Goal: Task Accomplishment & Management: Complete application form

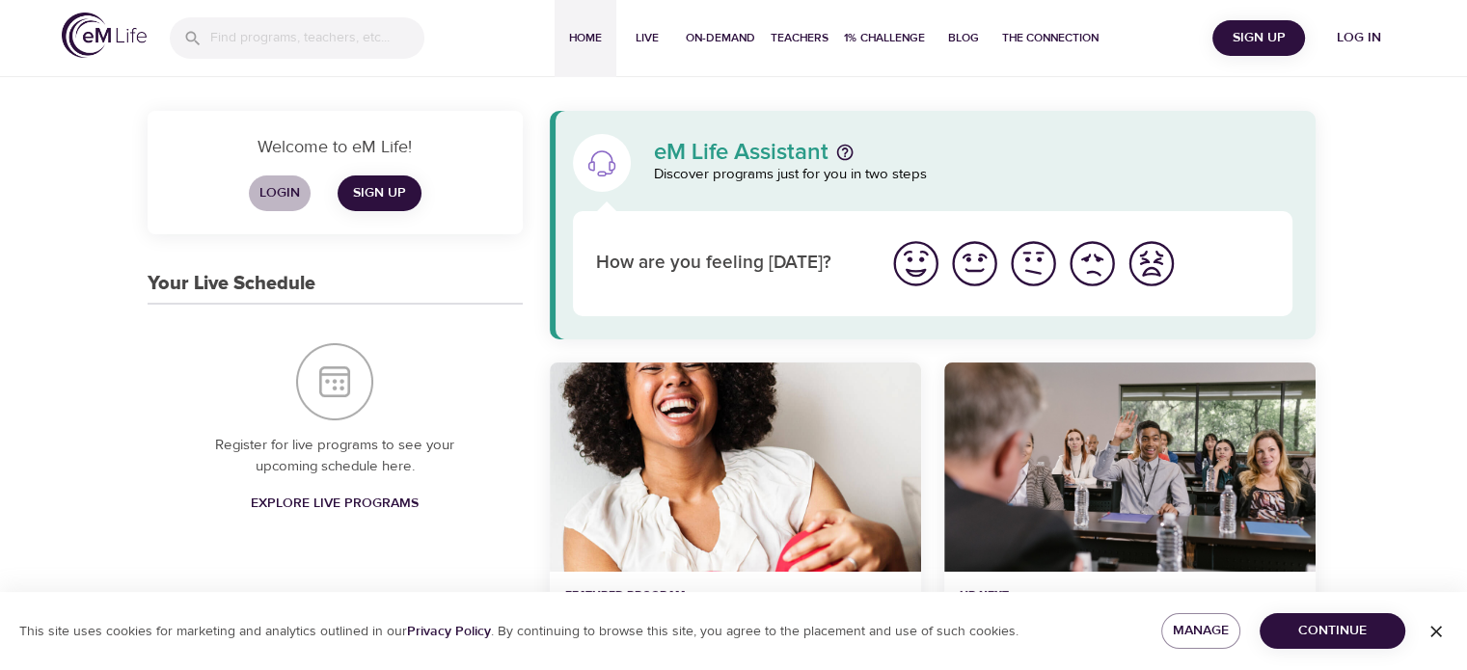
click at [274, 192] on span "Login" at bounding box center [280, 193] width 46 height 24
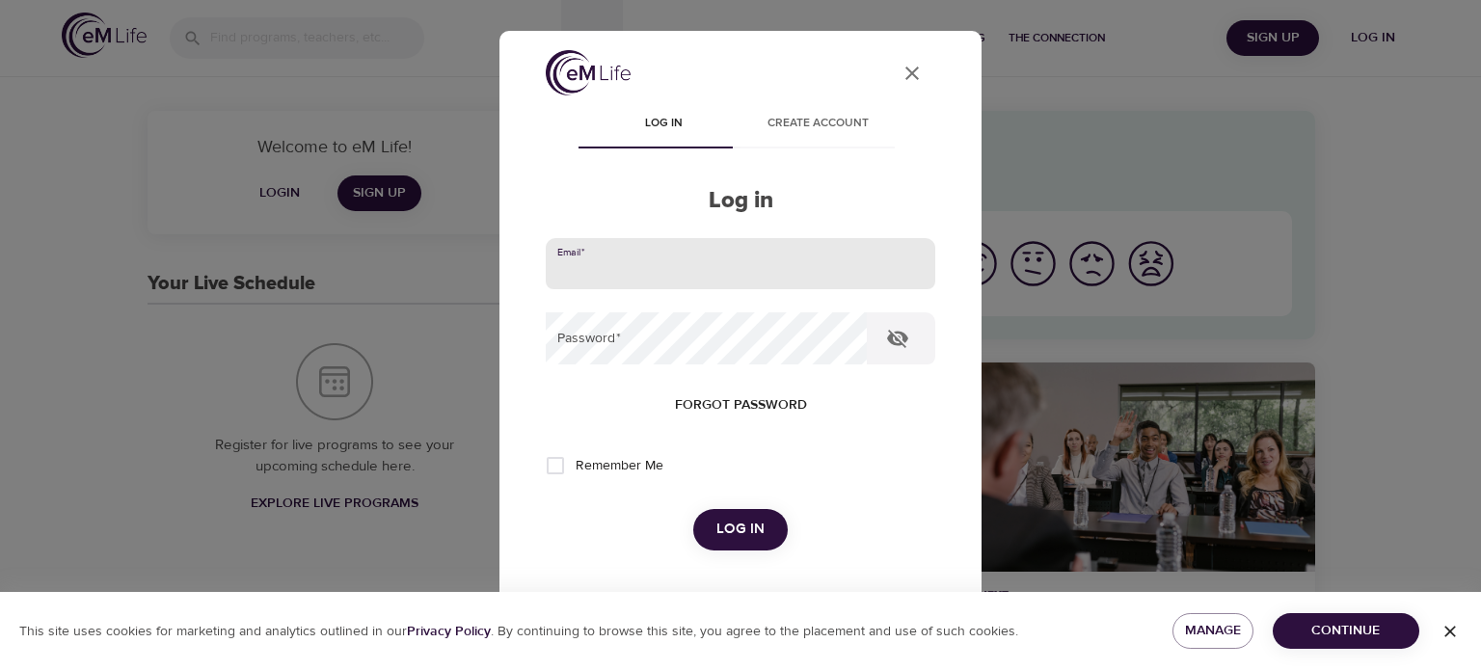
click at [680, 259] on input "email" at bounding box center [741, 264] width 390 height 52
type input "[EMAIL_ADDRESS][DOMAIN_NAME]"
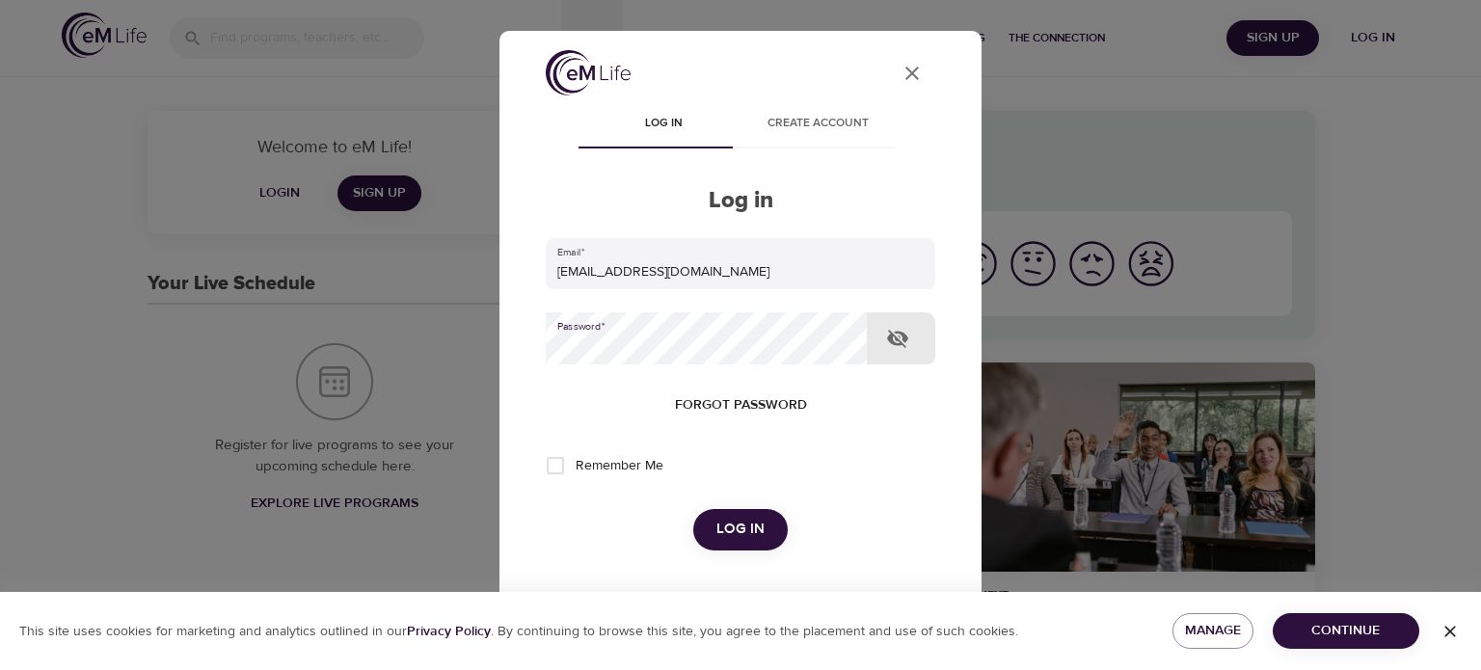
click at [753, 405] on span "Forgot password" at bounding box center [741, 405] width 132 height 24
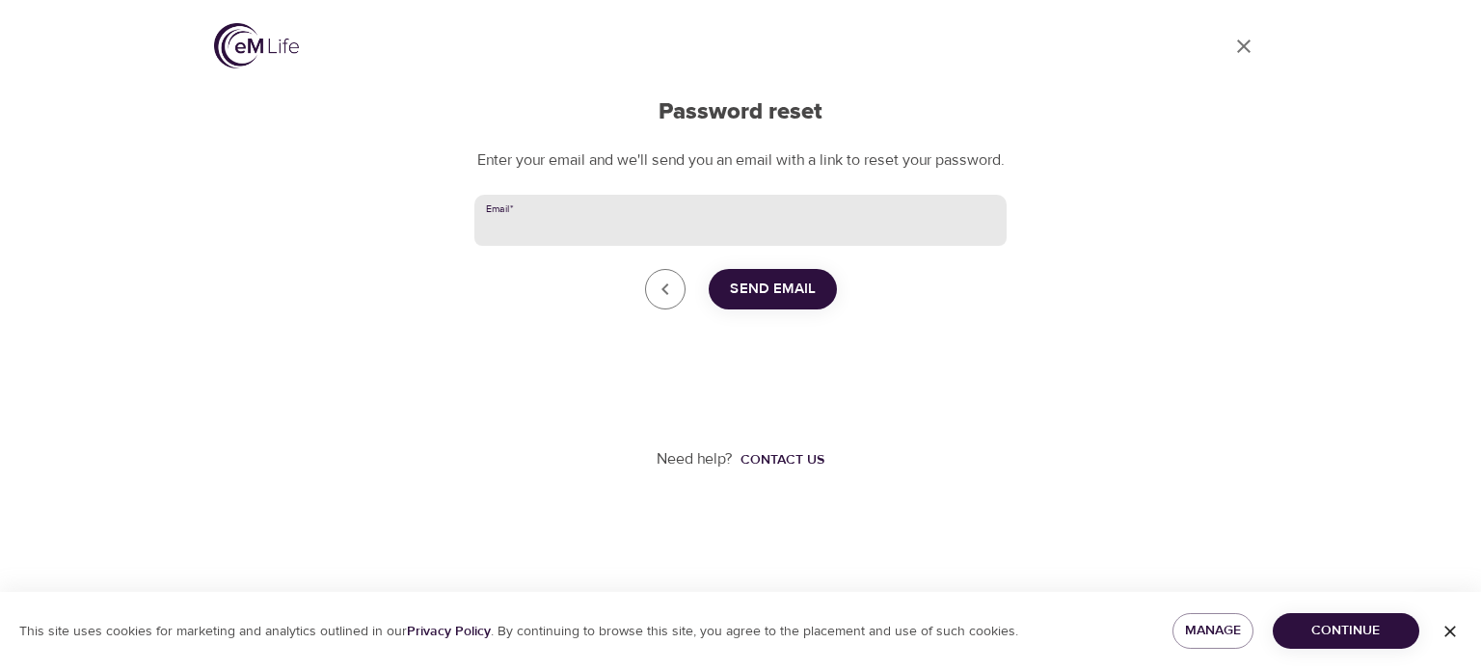
click at [593, 245] on input "Email   *" at bounding box center [740, 221] width 532 height 52
type input "[EMAIL_ADDRESS][DOMAIN_NAME]"
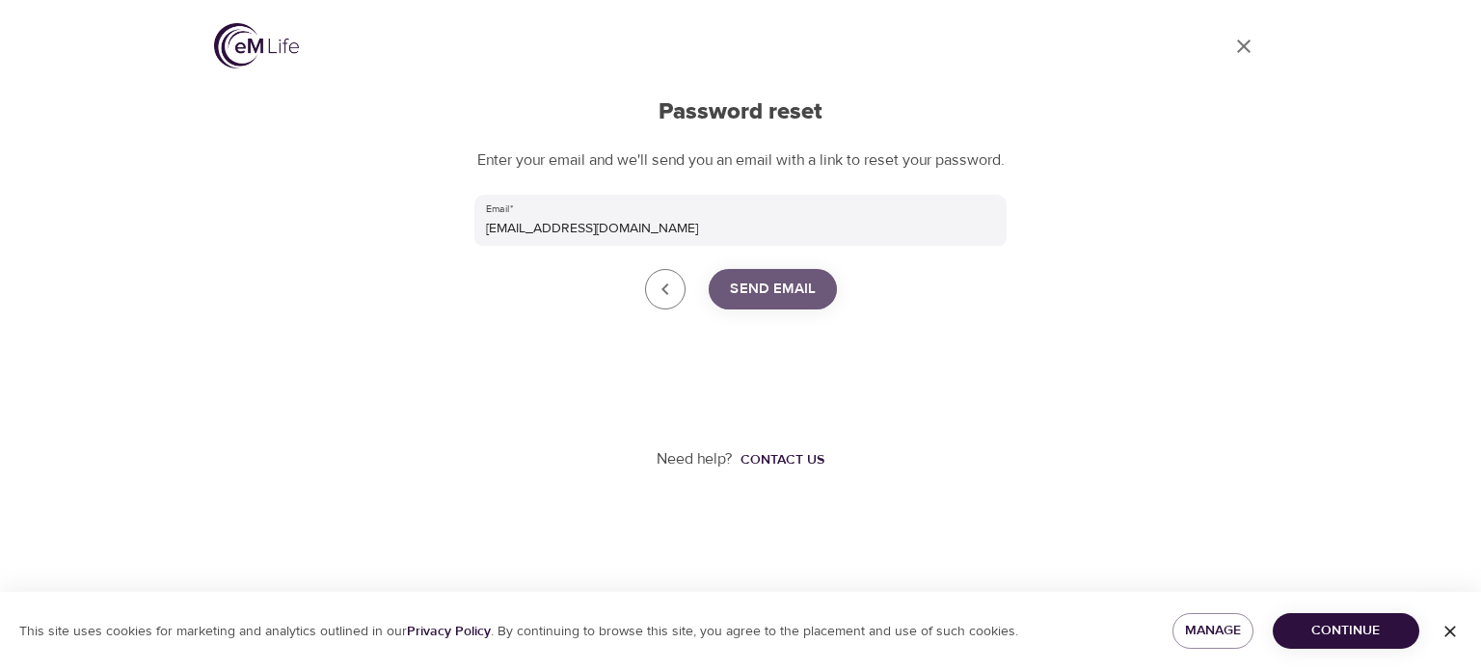
click at [777, 302] on span "Send Email" at bounding box center [773, 289] width 86 height 25
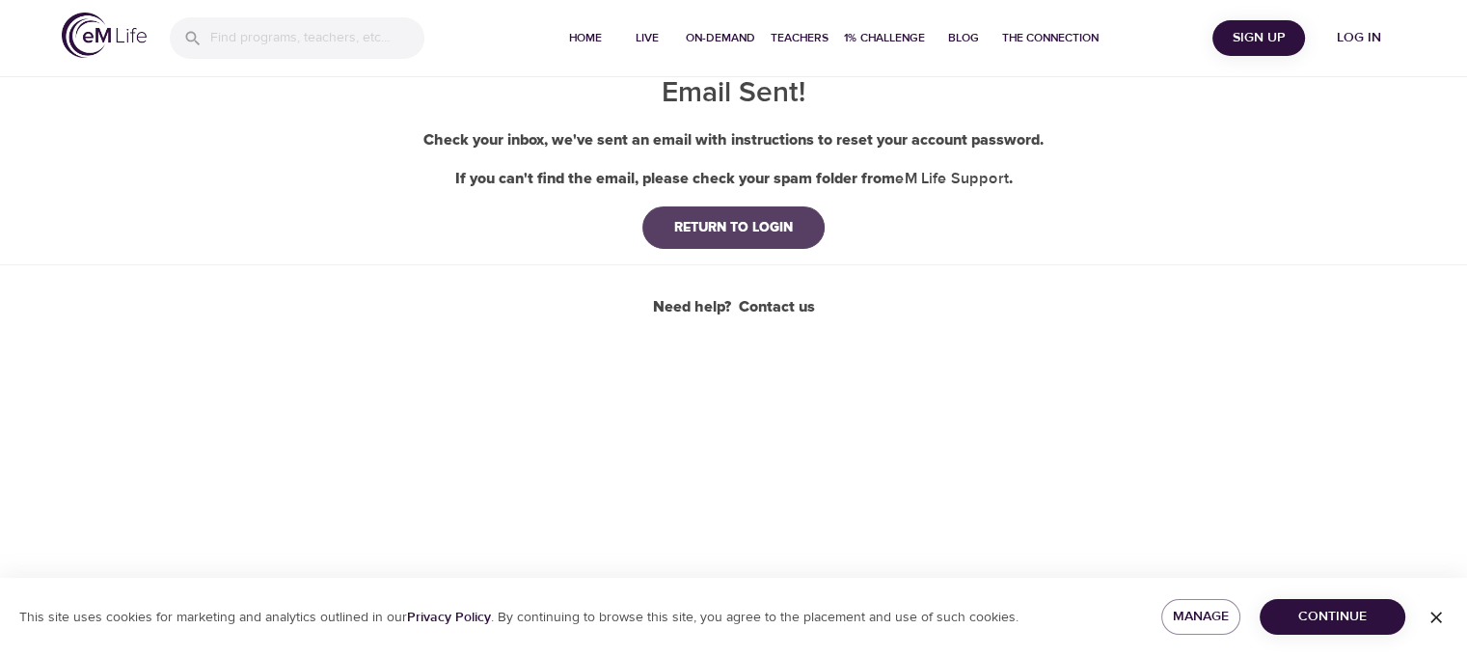
click at [763, 218] on div "RETURN TO LOGIN" at bounding box center [733, 227] width 149 height 19
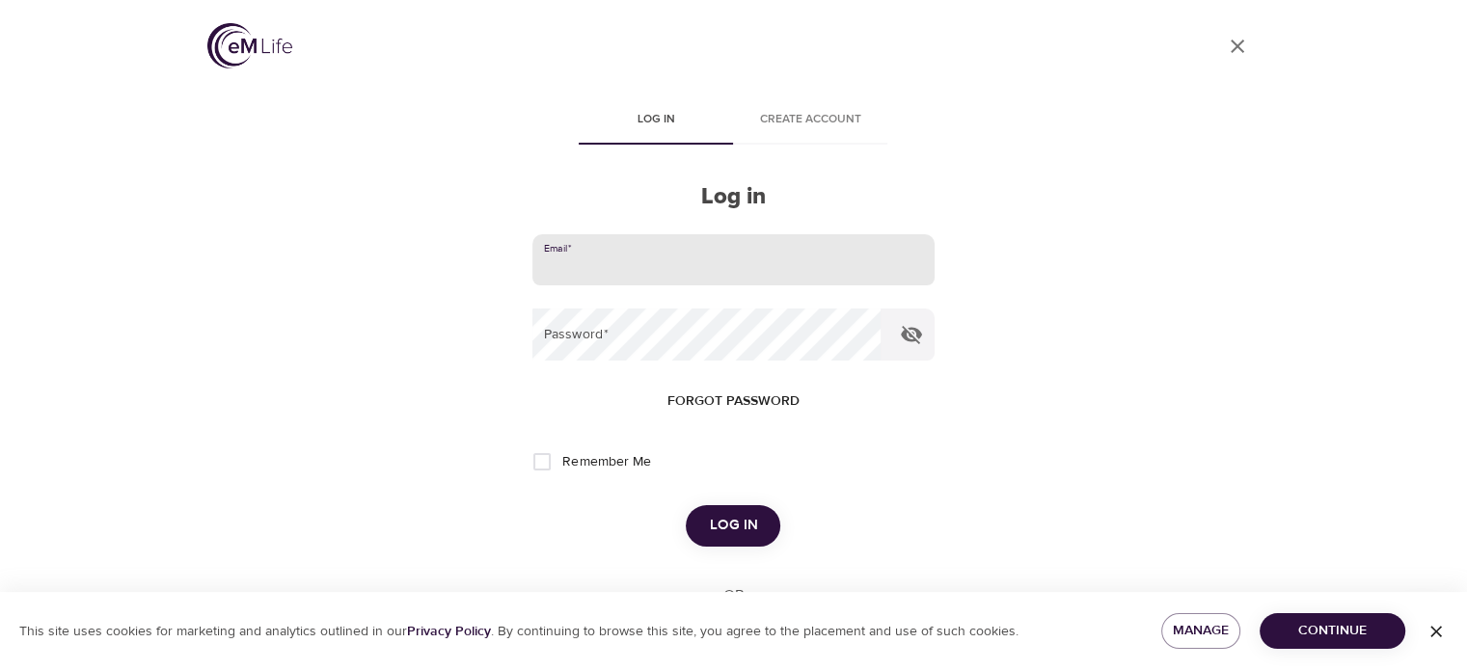
click at [620, 264] on input "email" at bounding box center [732, 260] width 401 height 52
type input "[EMAIL_ADDRESS][DOMAIN_NAME]"
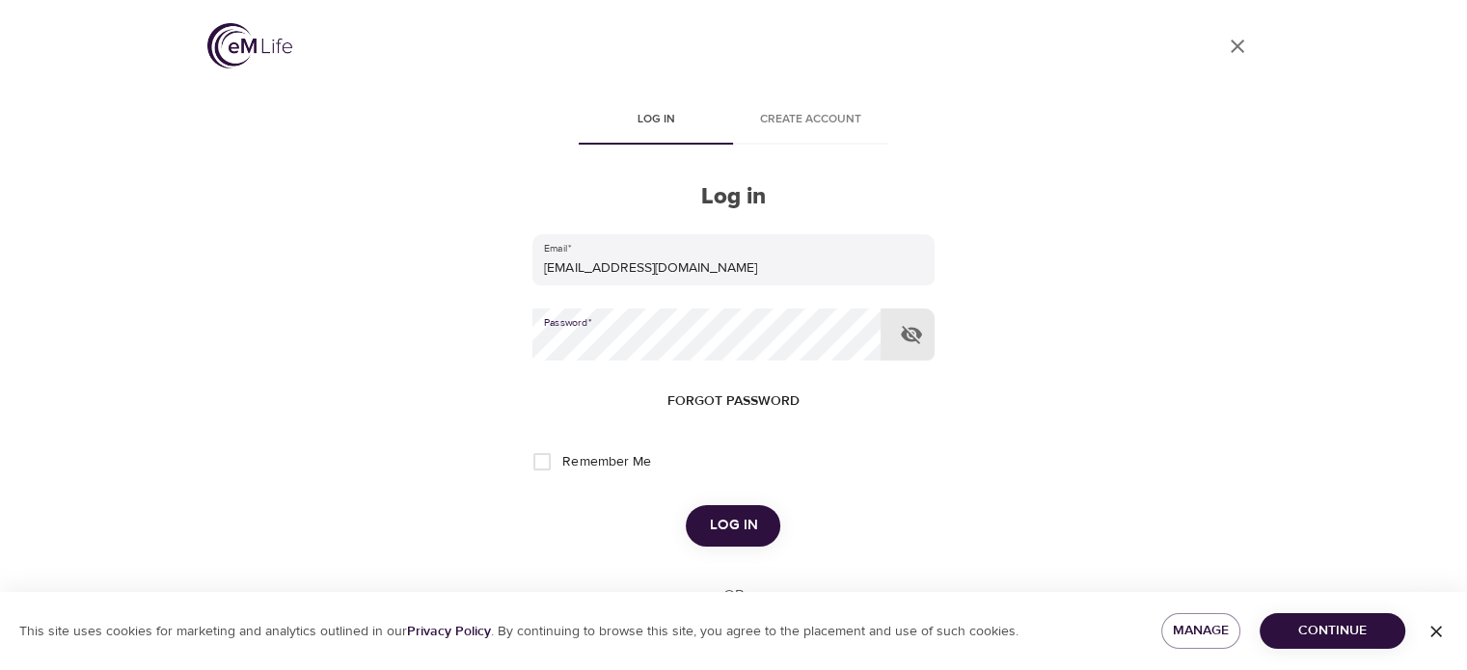
click at [738, 528] on span "Log in" at bounding box center [733, 525] width 48 height 25
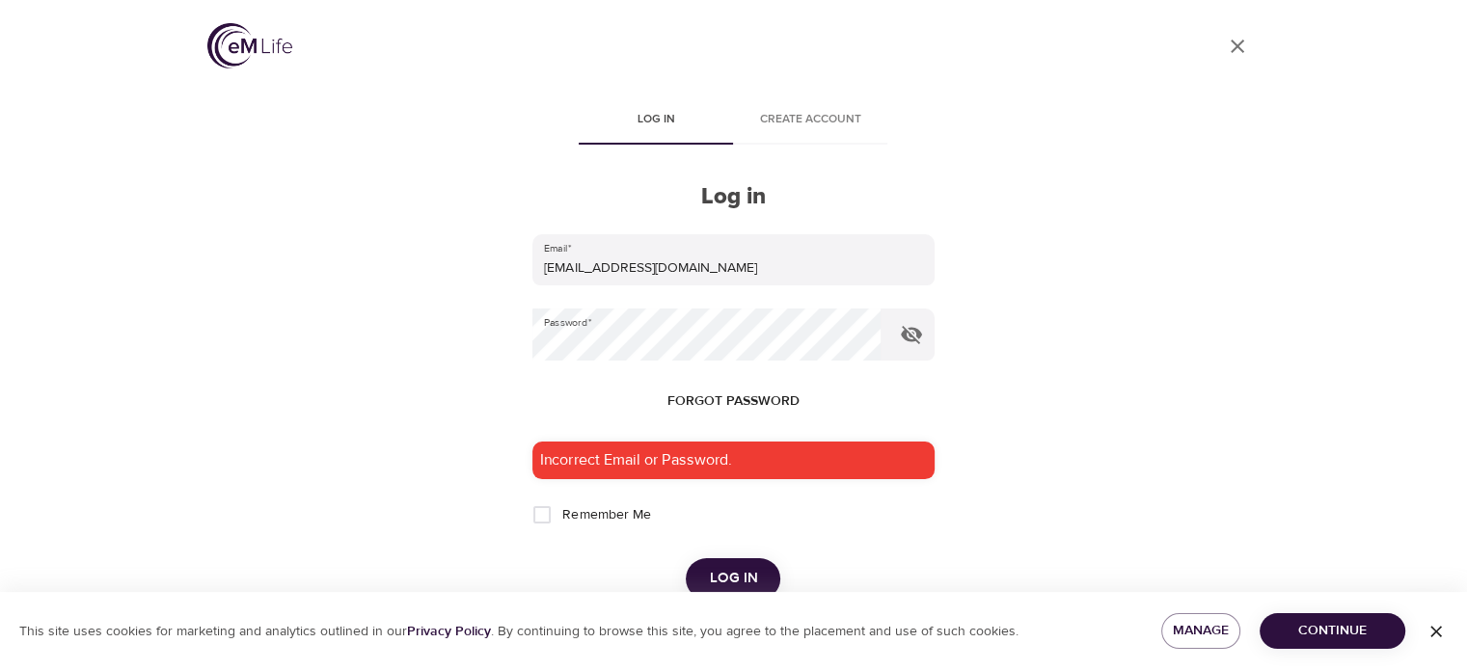
click at [824, 122] on span "Create account" at bounding box center [809, 120] width 131 height 20
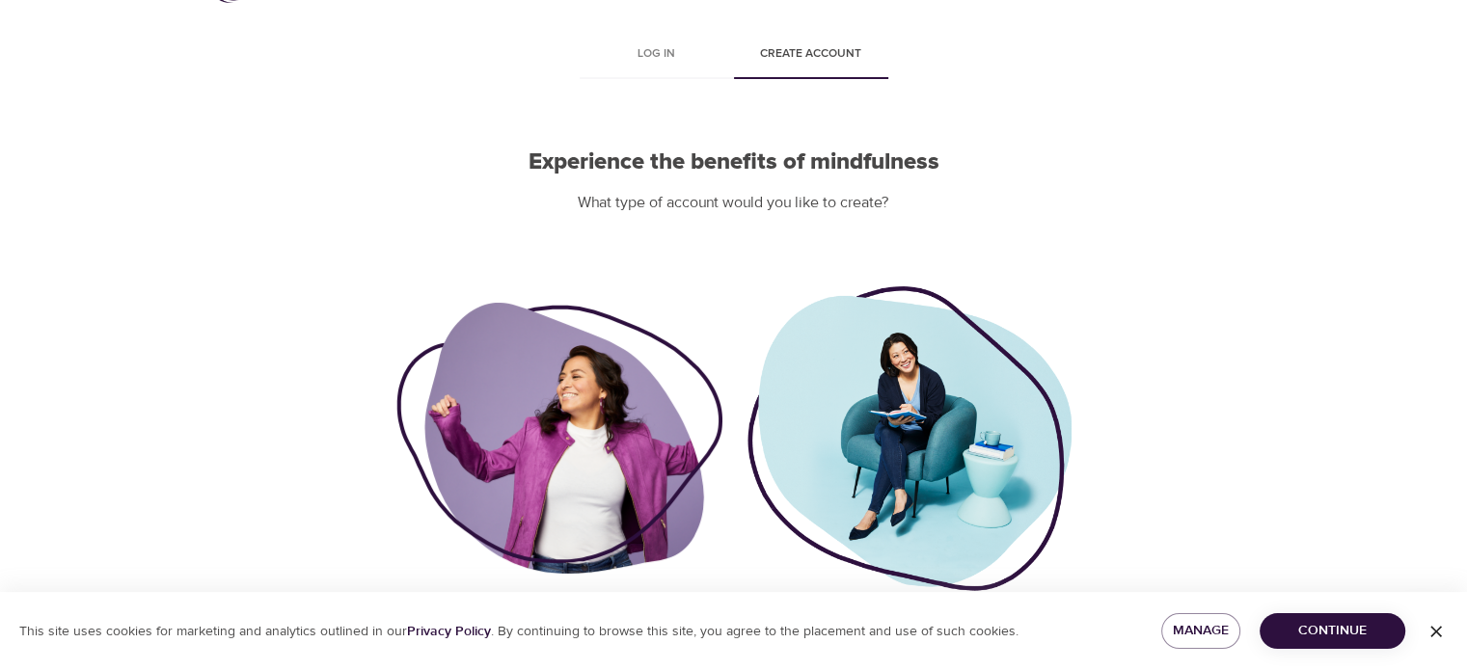
scroll to position [140, 0]
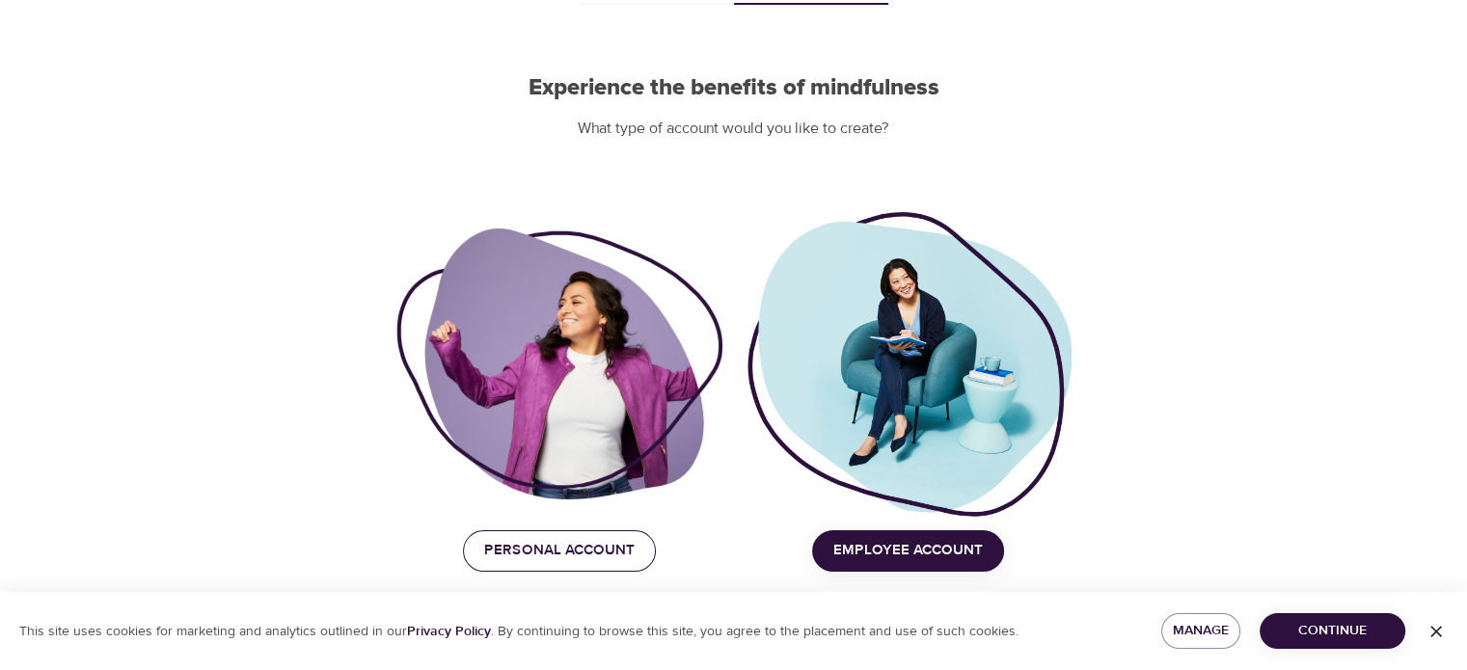
click at [552, 559] on span "Personal Account" at bounding box center [559, 550] width 150 height 25
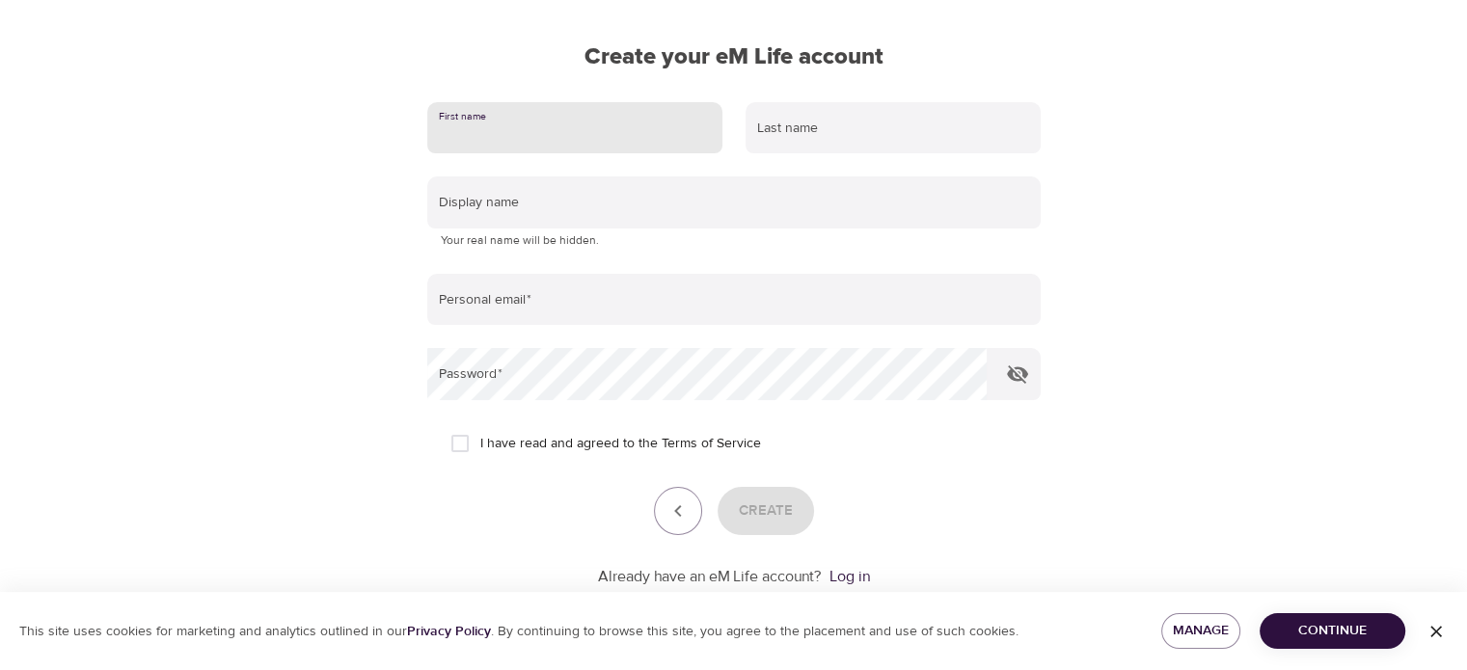
click at [513, 119] on input "text" at bounding box center [574, 128] width 295 height 52
type input "[PERSON_NAME]"
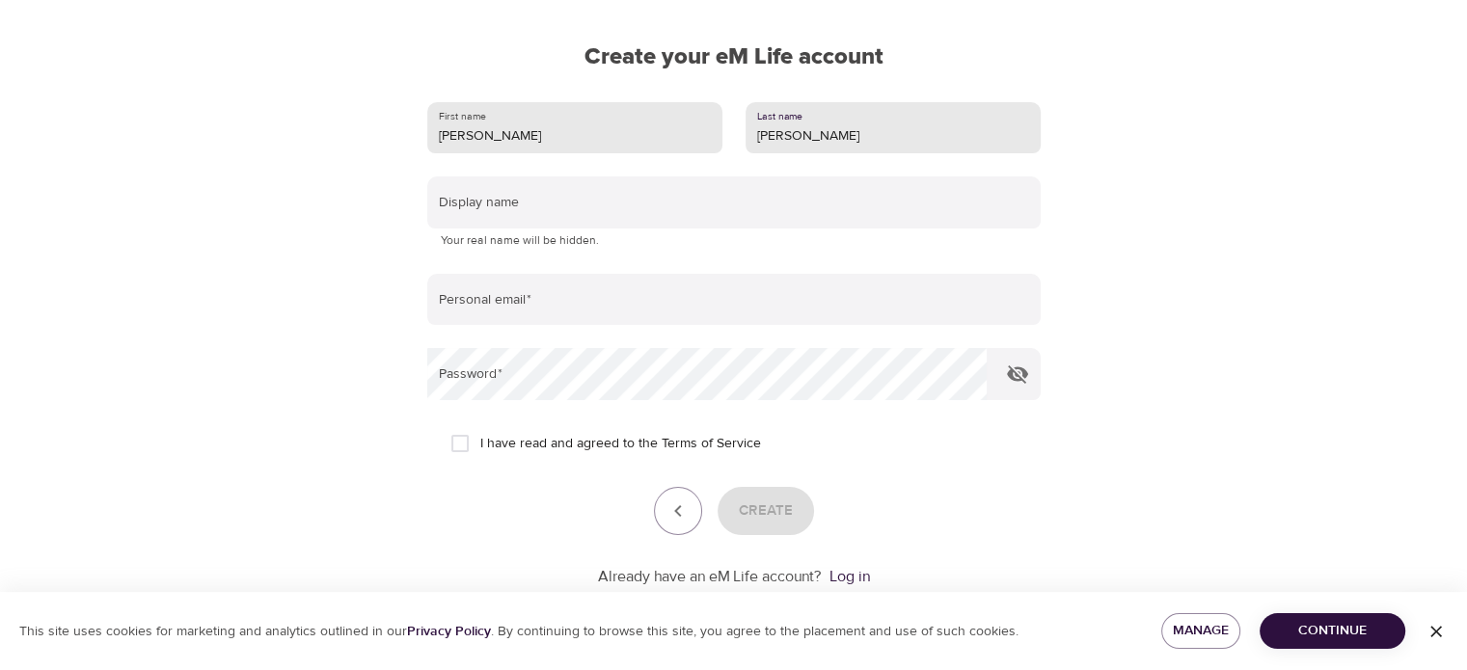
type input "[PERSON_NAME]"
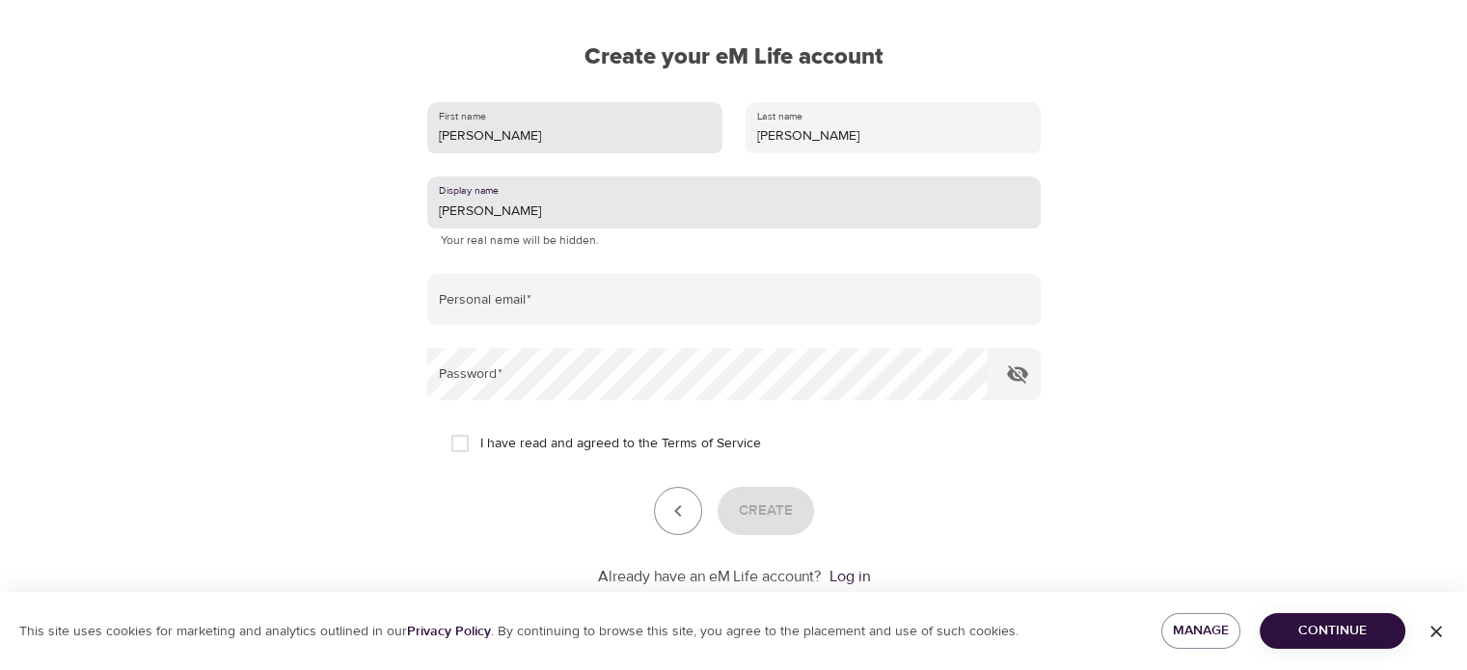
type input "[PERSON_NAME]"
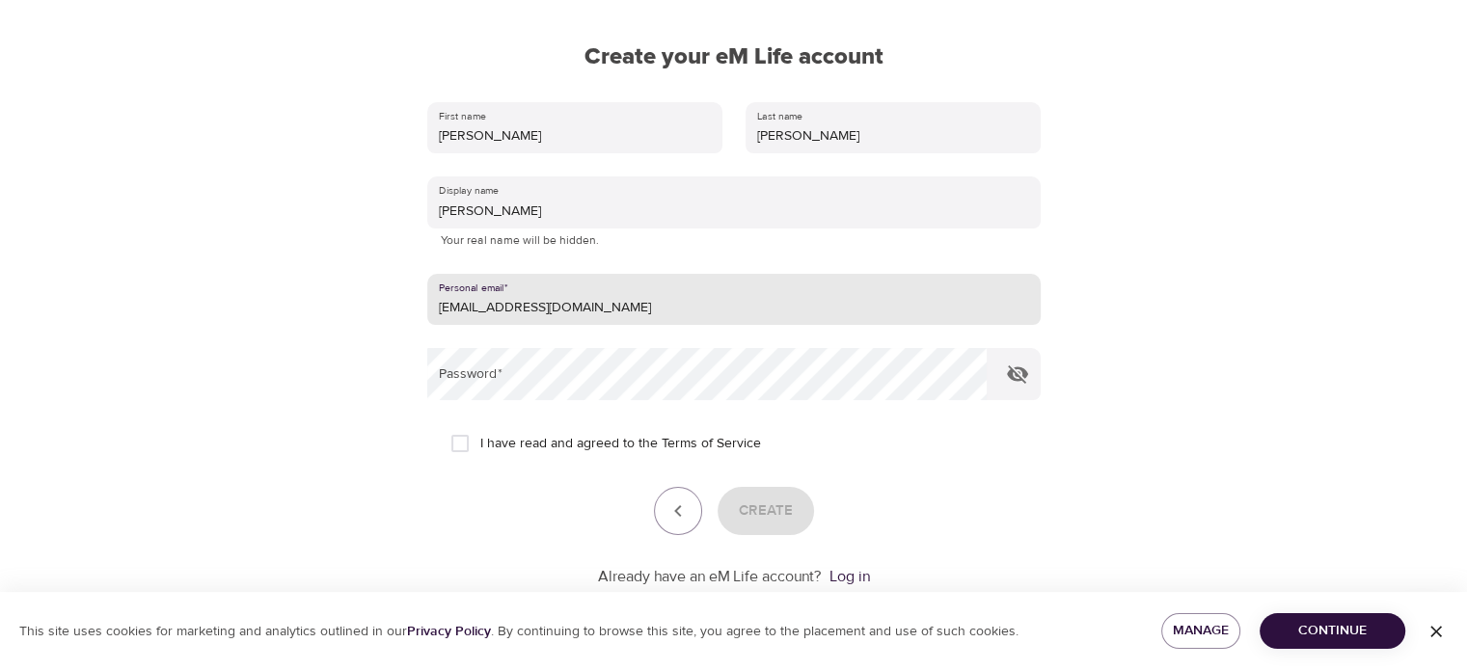
type input "[EMAIL_ADDRESS][DOMAIN_NAME]"
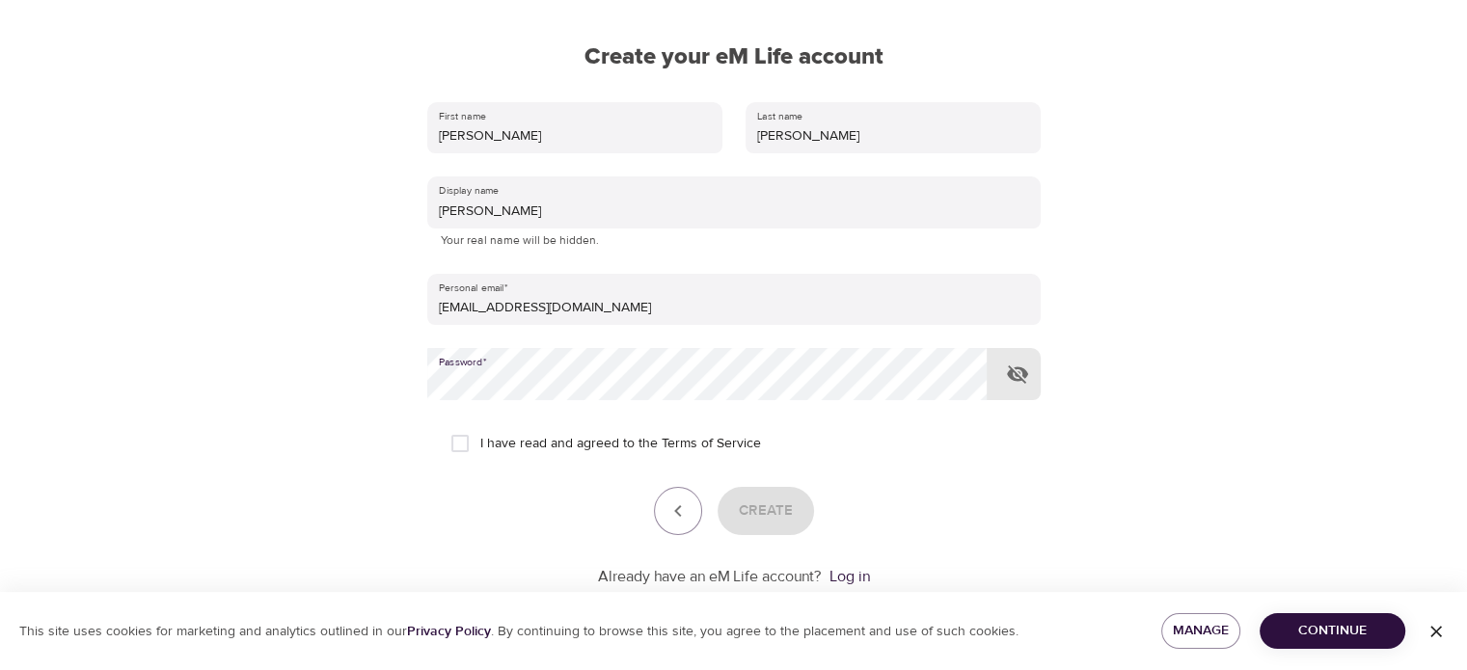
click at [1020, 373] on icon "button" at bounding box center [1017, 374] width 23 height 23
click at [457, 446] on input "I have read and agreed to the Terms of Service" at bounding box center [460, 443] width 41 height 41
checkbox input "true"
click at [756, 506] on span "Create" at bounding box center [766, 511] width 54 height 25
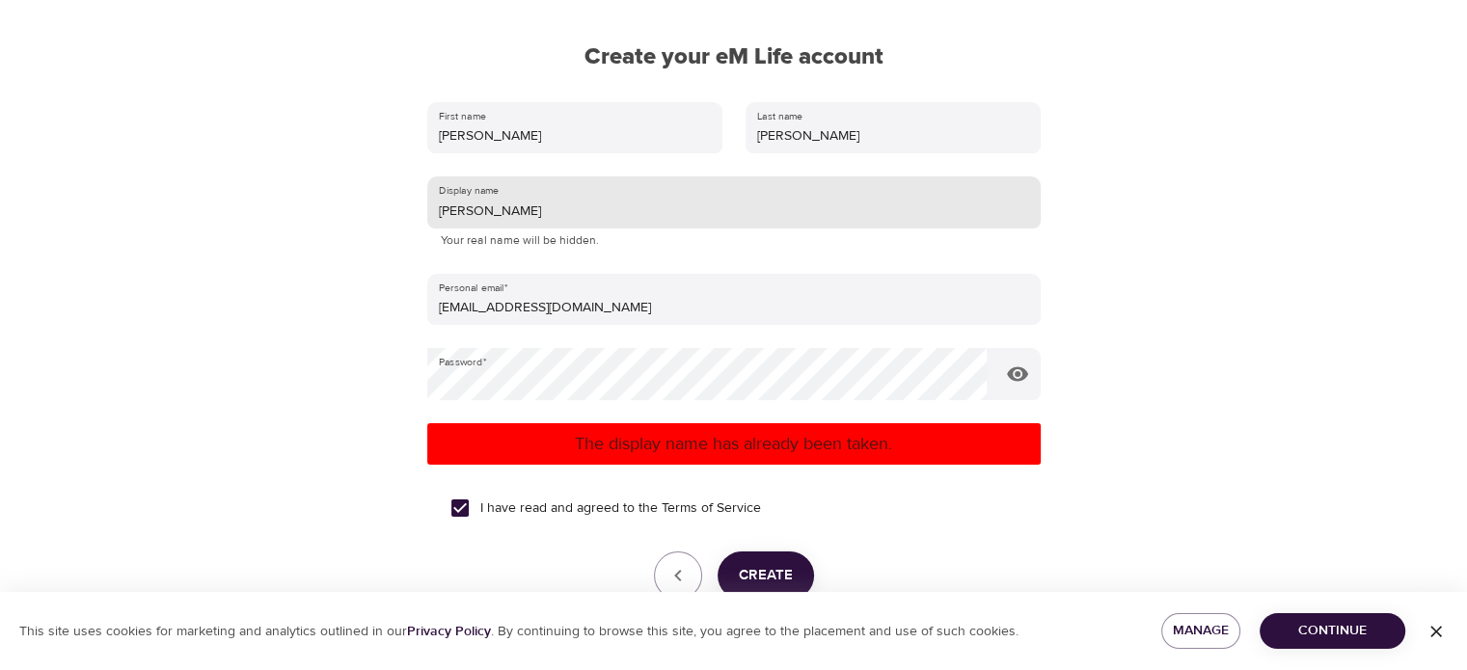
click at [531, 194] on input "[PERSON_NAME]" at bounding box center [733, 202] width 613 height 52
drag, startPoint x: 471, startPoint y: 209, endPoint x: 428, endPoint y: 209, distance: 42.4
click at [428, 209] on input "[PERSON_NAME]" at bounding box center [733, 202] width 613 height 52
type input "Tevoro"
click at [773, 574] on span "Create" at bounding box center [766, 575] width 54 height 25
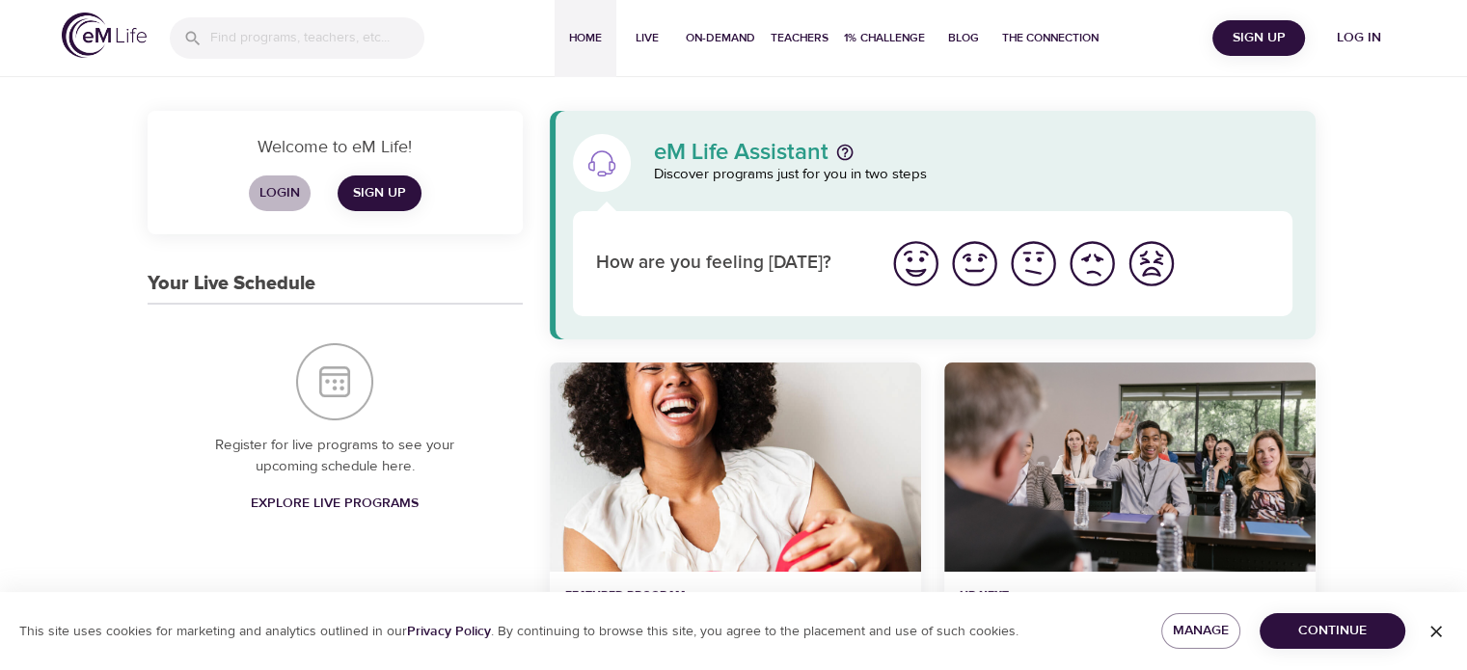
click at [284, 192] on span "Login" at bounding box center [280, 193] width 46 height 24
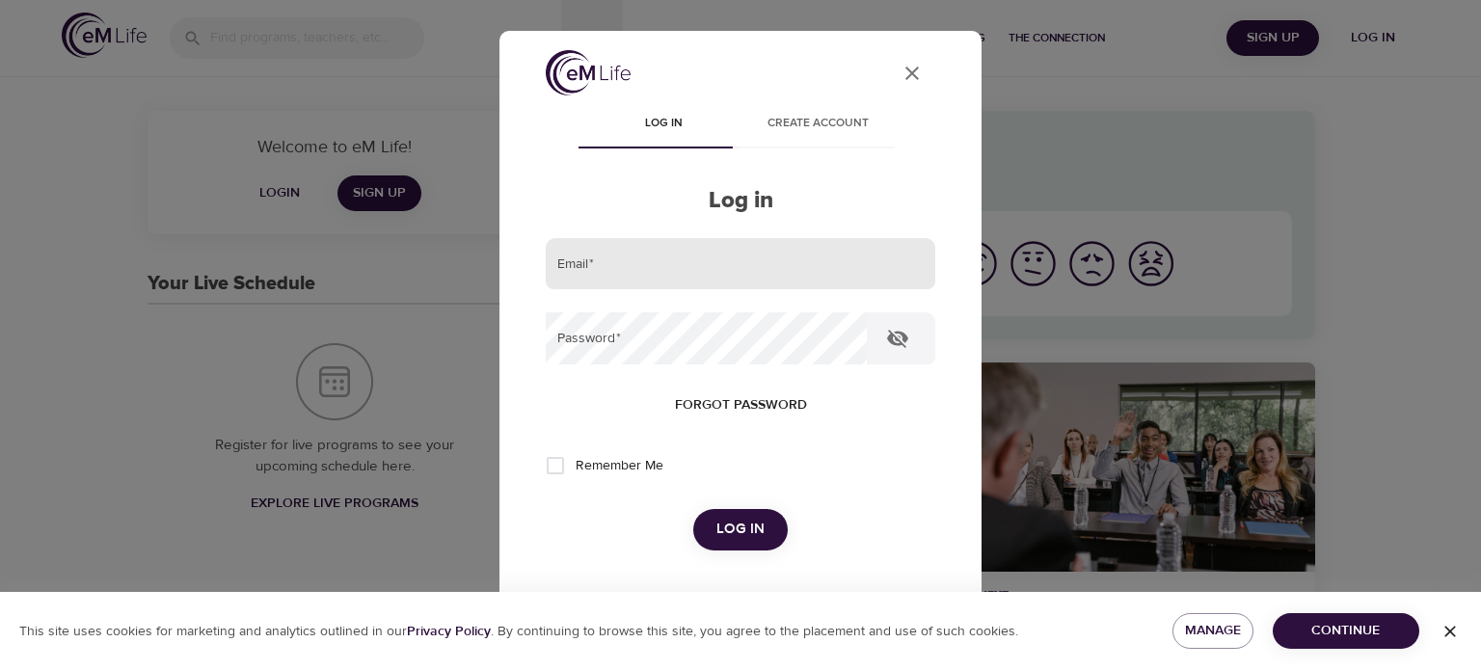
click at [660, 265] on input "email" at bounding box center [741, 264] width 390 height 52
type input "[EMAIL_ADDRESS][DOMAIN_NAME]"
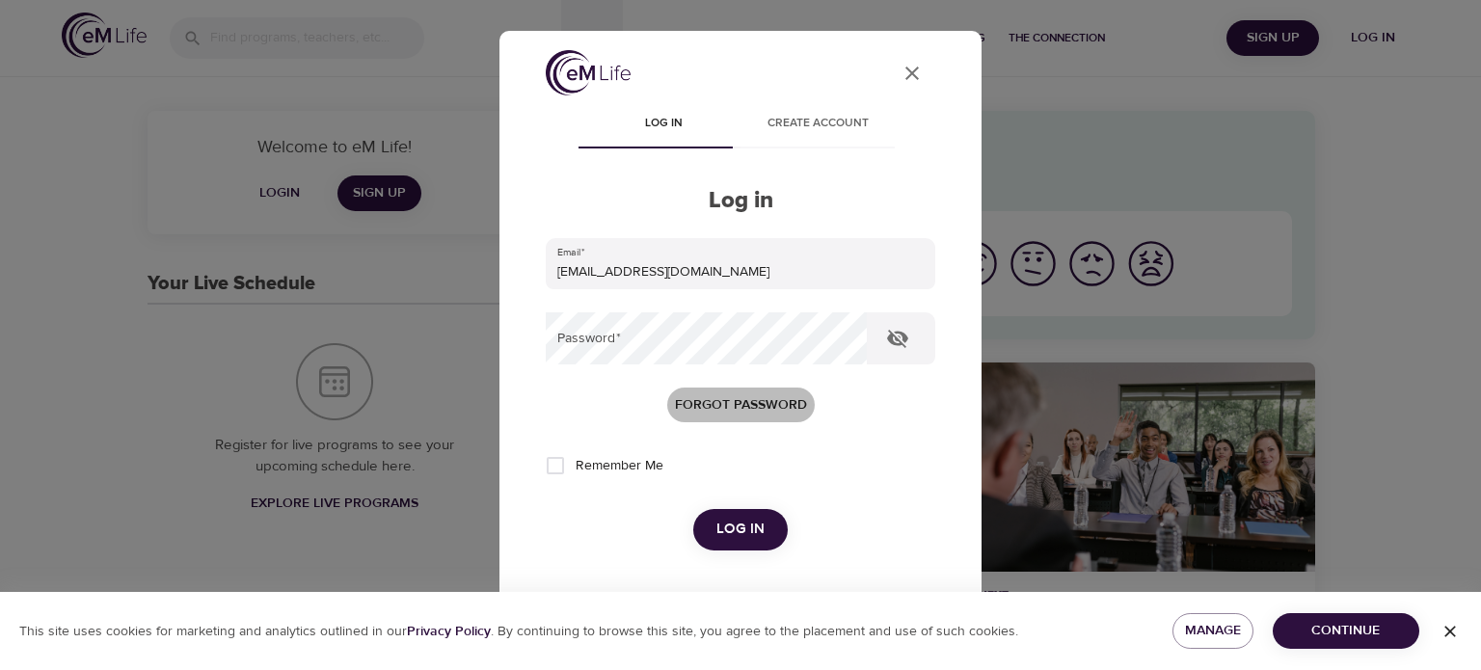
click at [733, 403] on span "Forgot password" at bounding box center [741, 405] width 132 height 24
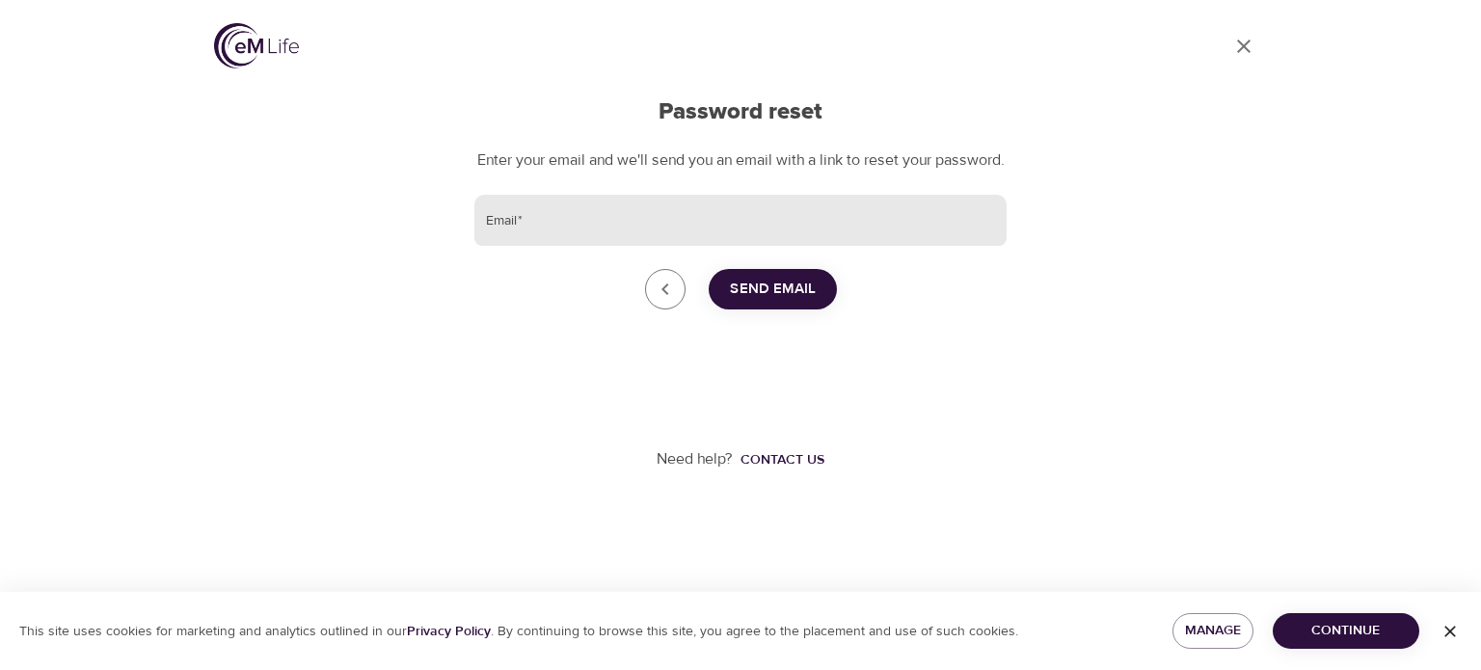
click at [527, 238] on input "Email   *" at bounding box center [740, 221] width 532 height 52
type input "[EMAIL_ADDRESS][DOMAIN_NAME]"
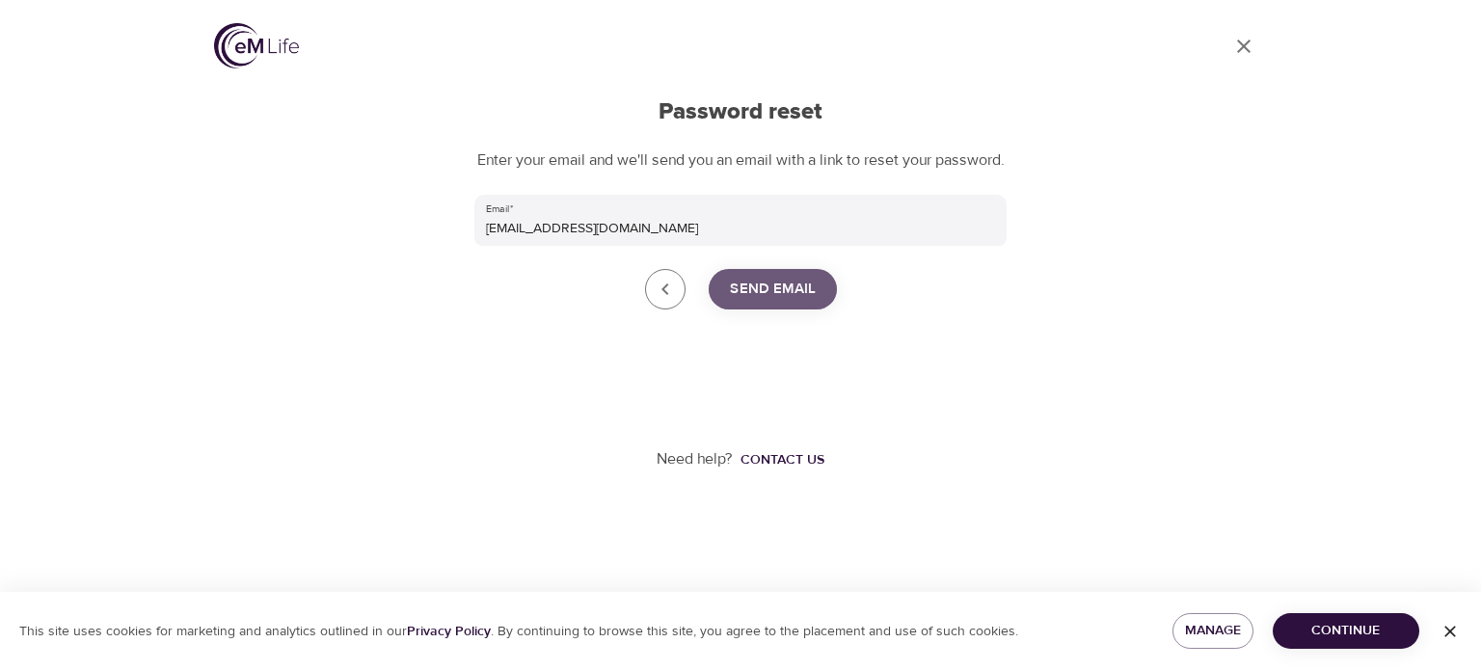
click at [782, 302] on span "Send Email" at bounding box center [773, 289] width 86 height 25
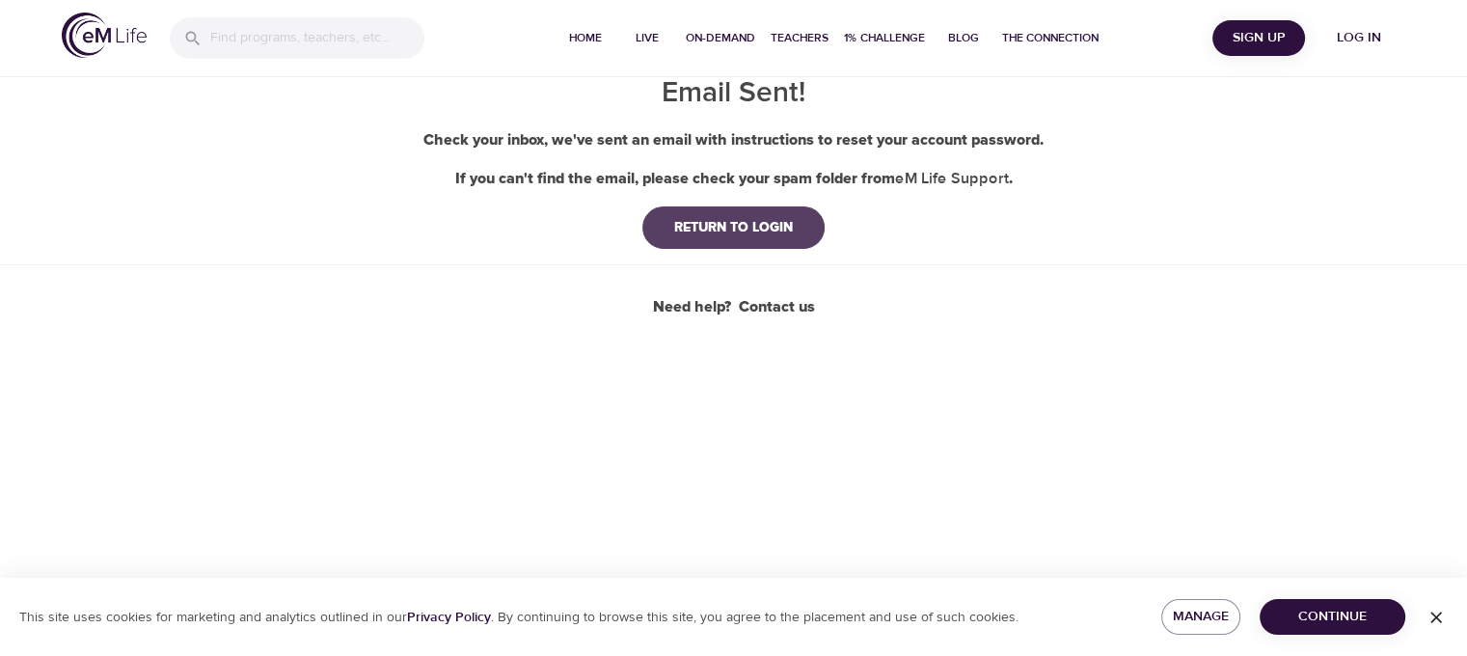
click at [728, 221] on div "RETURN TO LOGIN" at bounding box center [733, 227] width 149 height 19
